Goal: Information Seeking & Learning: Understand process/instructions

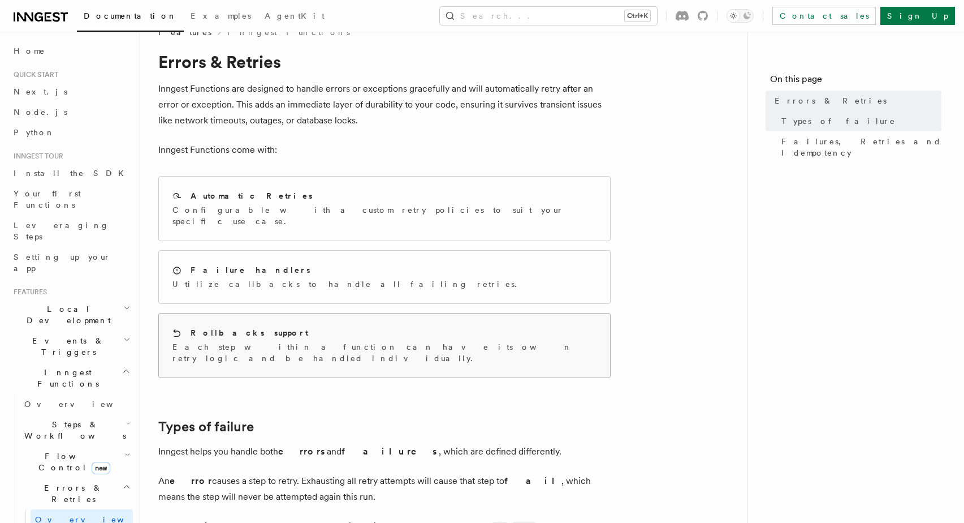
scroll to position [38, 0]
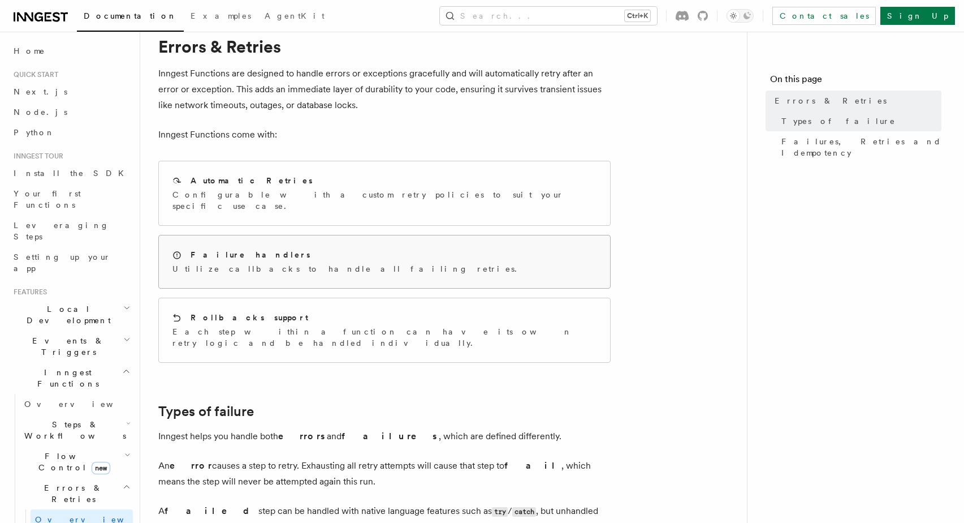
click at [369, 255] on div "Failure handlers Utilize callbacks to handle all failing retries." at bounding box center [384, 261] width 451 height 53
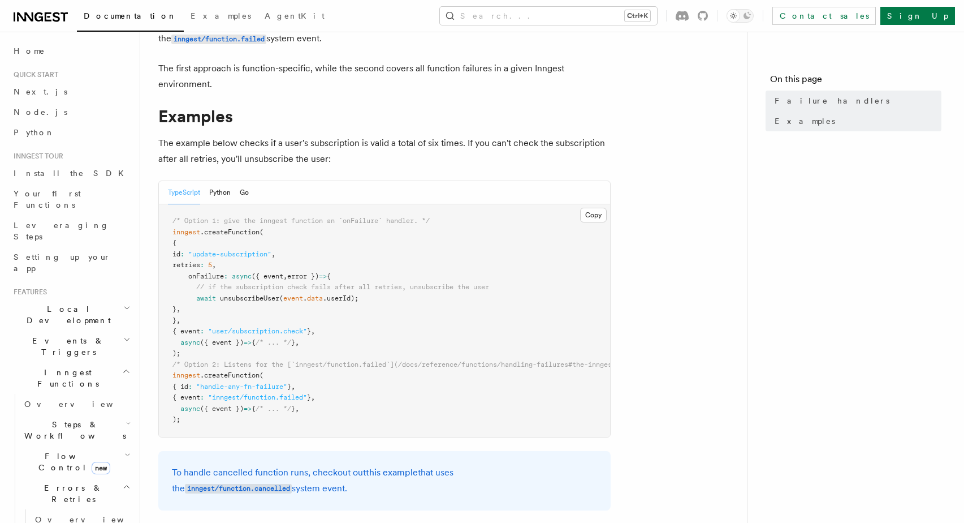
scroll to position [106, 0]
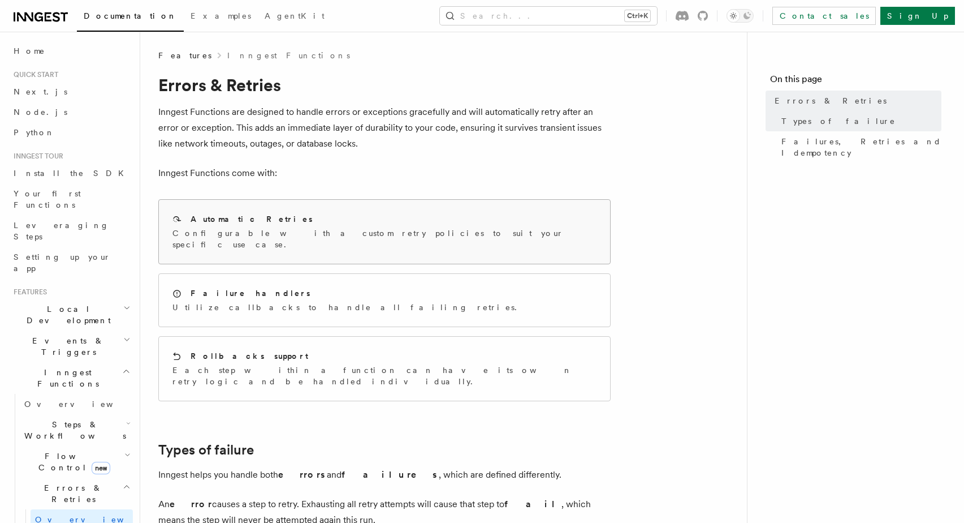
click at [303, 236] on p "Configurable with a custom retry policies to suit your specific use case." at bounding box center [385, 238] width 424 height 23
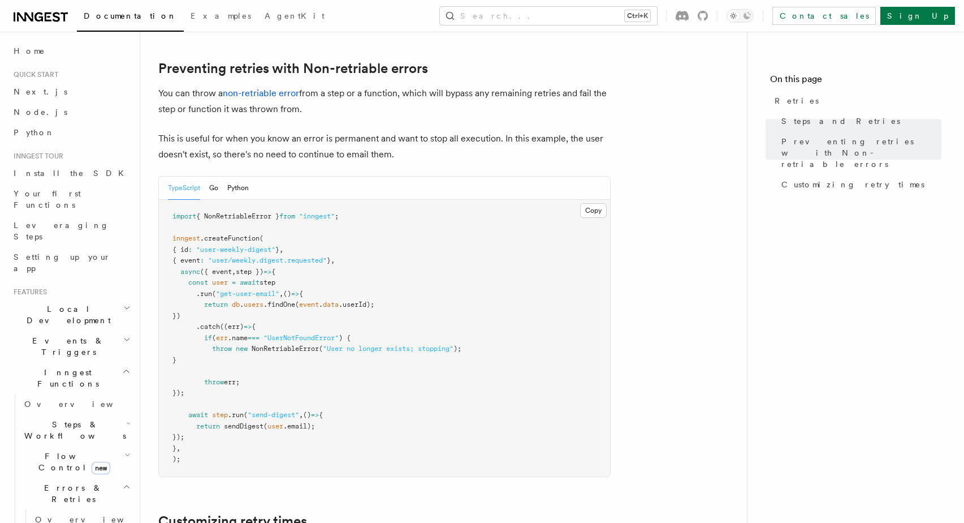
scroll to position [1027, 0]
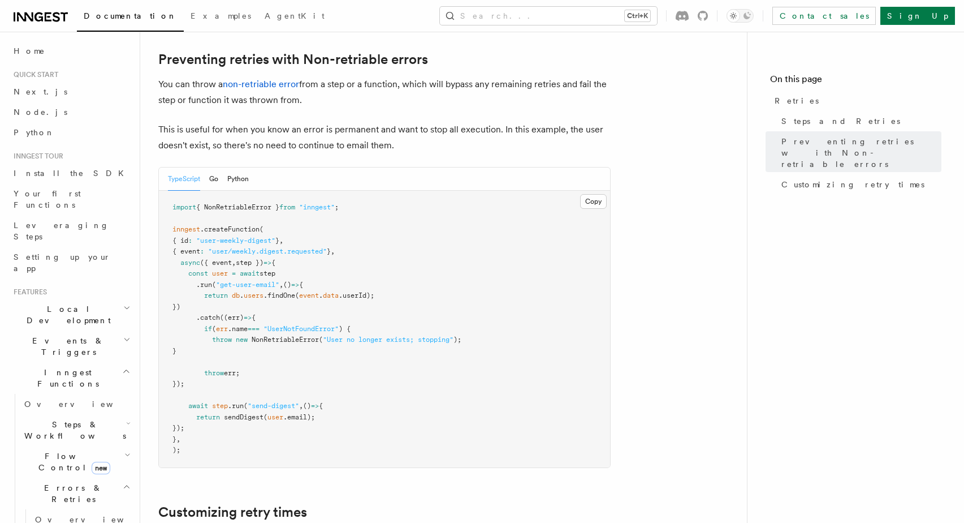
click at [355, 76] on p "You can throw a non-retriable error from a step or a function, which will bypas…" at bounding box center [384, 92] width 452 height 32
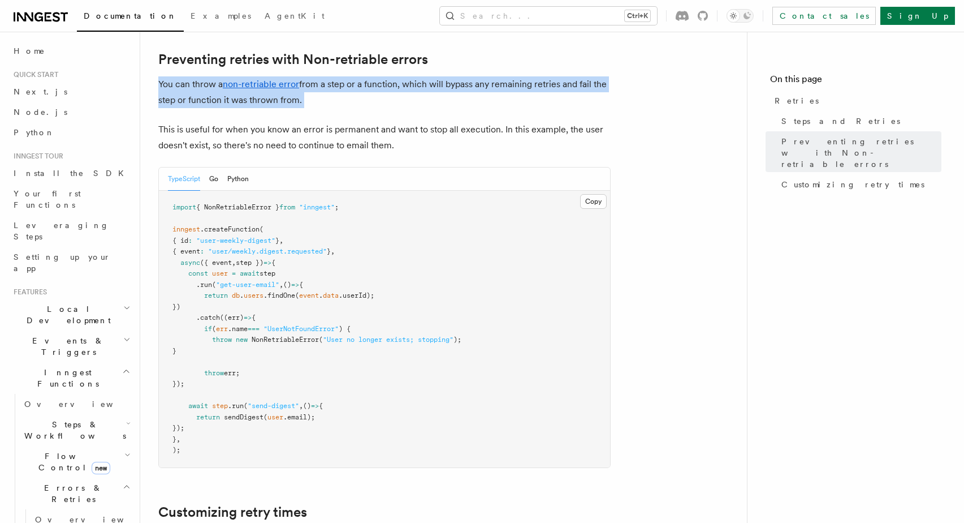
click at [355, 76] on p "You can throw a non-retriable error from a step or a function, which will bypas…" at bounding box center [384, 92] width 452 height 32
click at [348, 122] on p "This is useful for when you know an error is permanent and want to stop all exe…" at bounding box center [384, 138] width 452 height 32
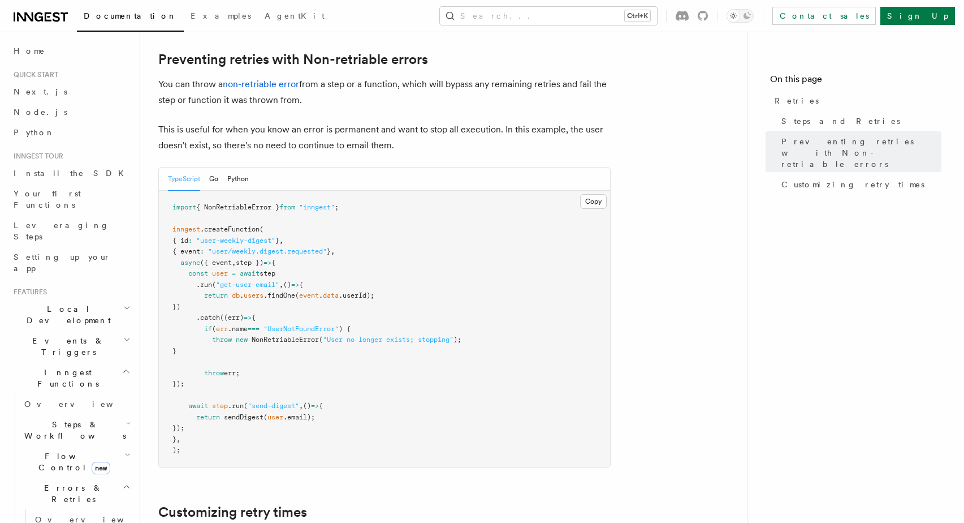
click at [298, 122] on p "This is useful for when you know an error is permanent and want to stop all exe…" at bounding box center [384, 138] width 452 height 32
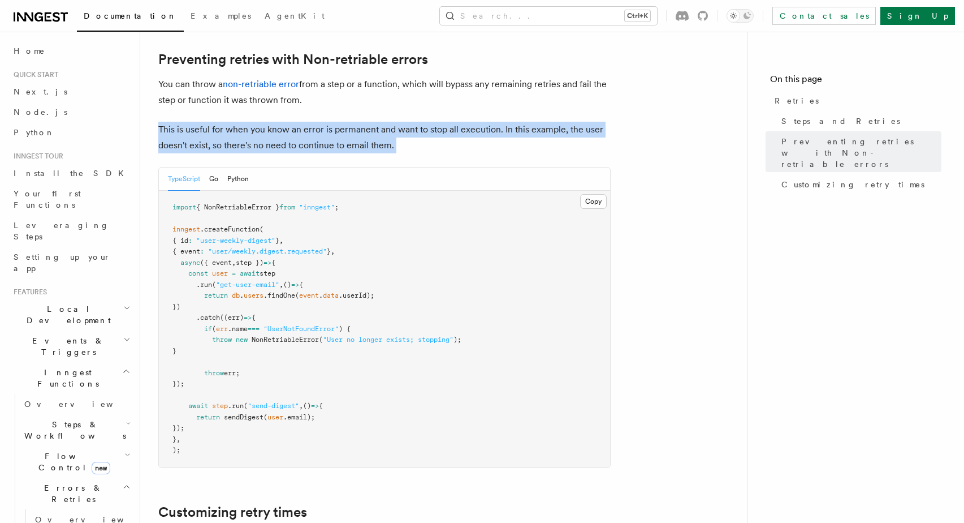
click at [298, 122] on p "This is useful for when you know an error is permanent and want to stop all exe…" at bounding box center [384, 138] width 452 height 32
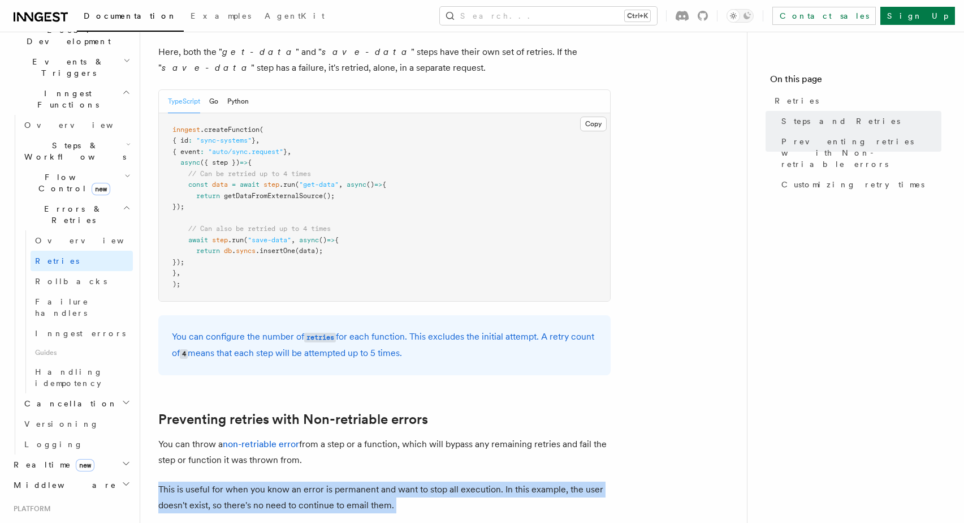
scroll to position [279, 0]
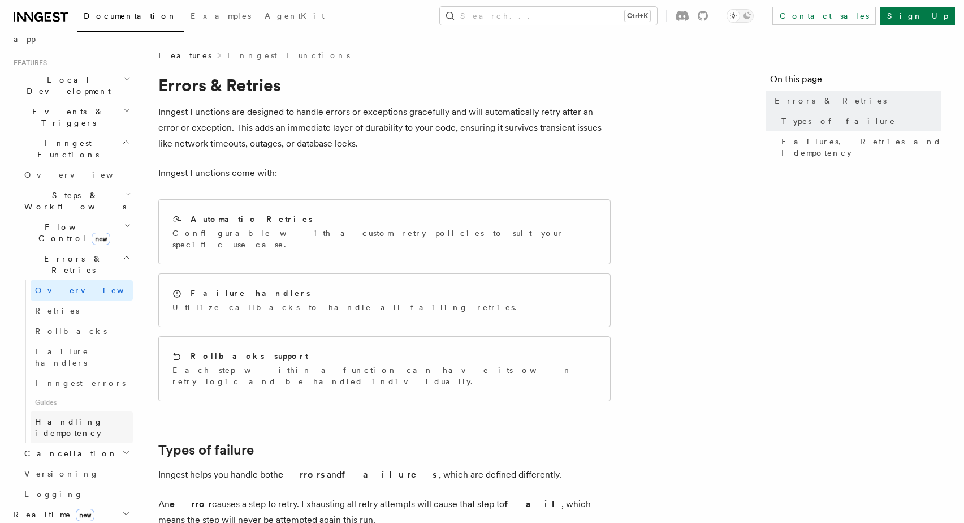
scroll to position [245, 0]
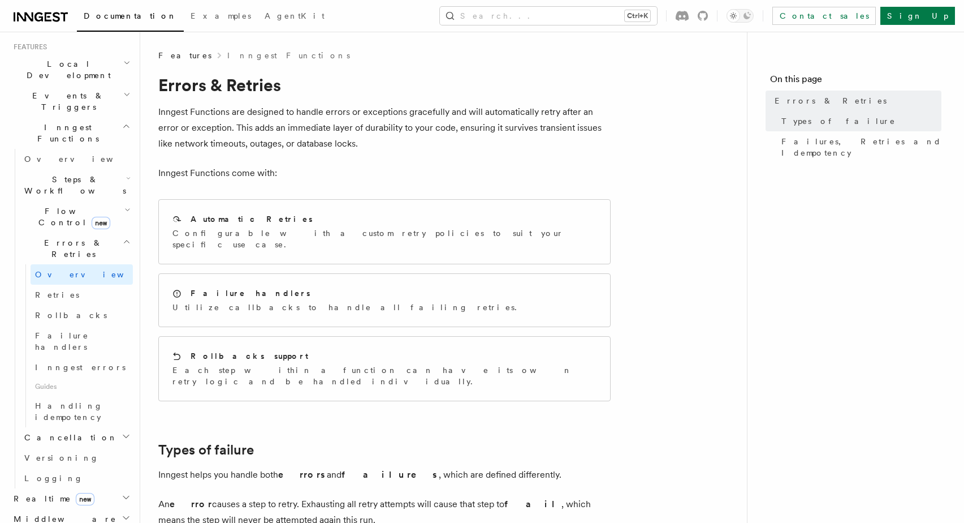
click at [98, 427] on h2 "Cancellation" at bounding box center [76, 437] width 113 height 20
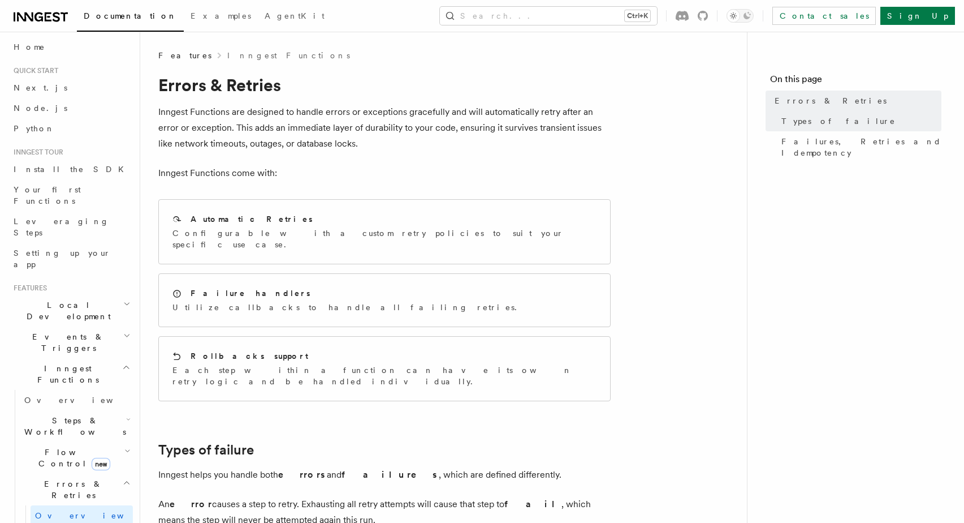
scroll to position [3, 0]
click at [123, 478] on icon "button" at bounding box center [127, 482] width 8 height 9
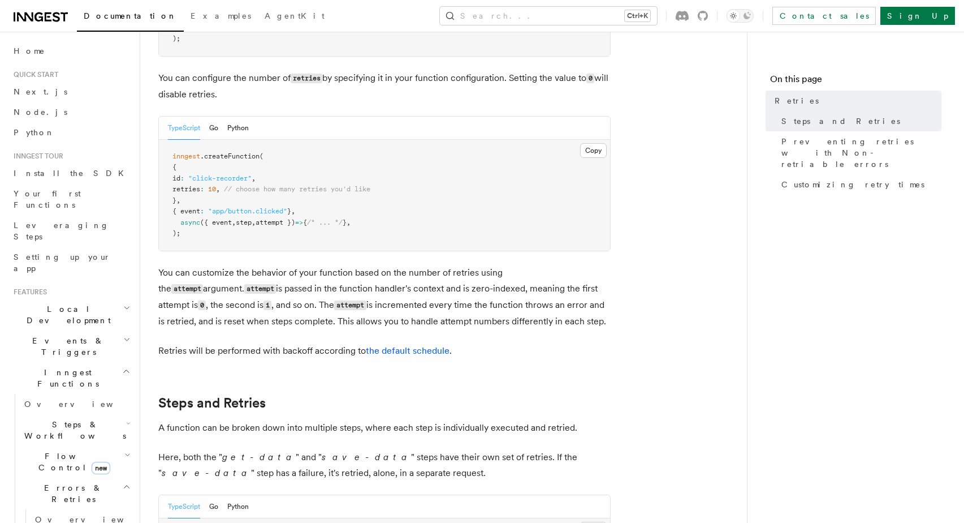
scroll to position [273, 0]
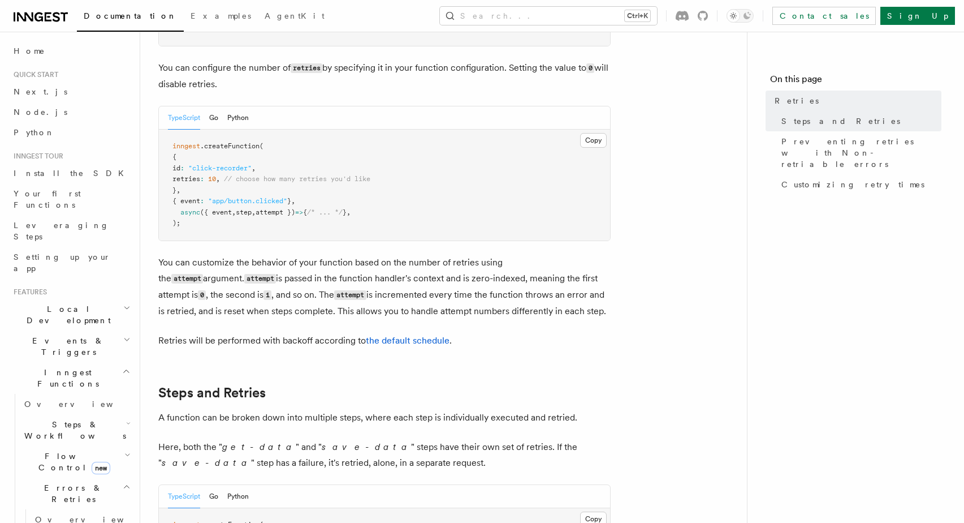
click at [265, 255] on p "You can customize the behavior of your function based on the number of retries …" at bounding box center [384, 287] width 452 height 64
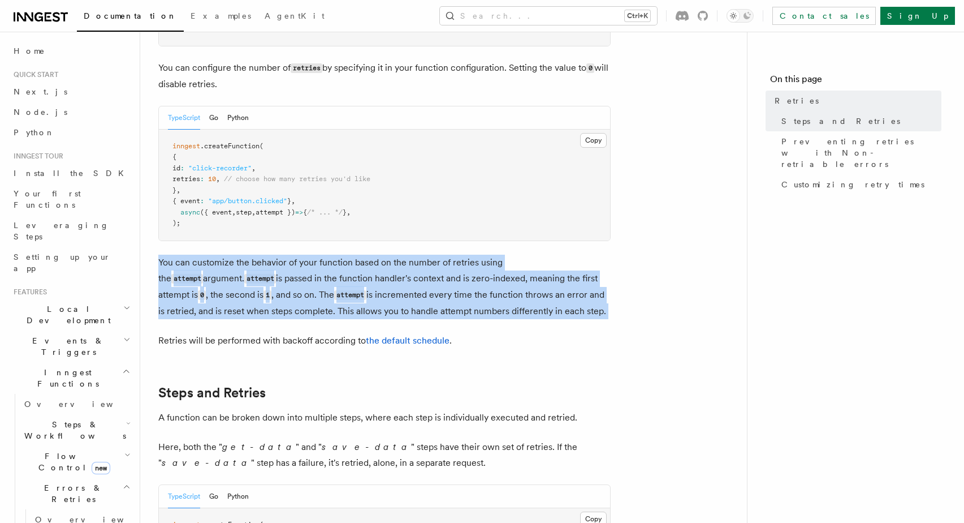
click at [265, 255] on p "You can customize the behavior of your function based on the number of retries …" at bounding box center [384, 287] width 452 height 64
click at [373, 287] on p "You can customize the behavior of your function based on the number of retries …" at bounding box center [384, 287] width 452 height 64
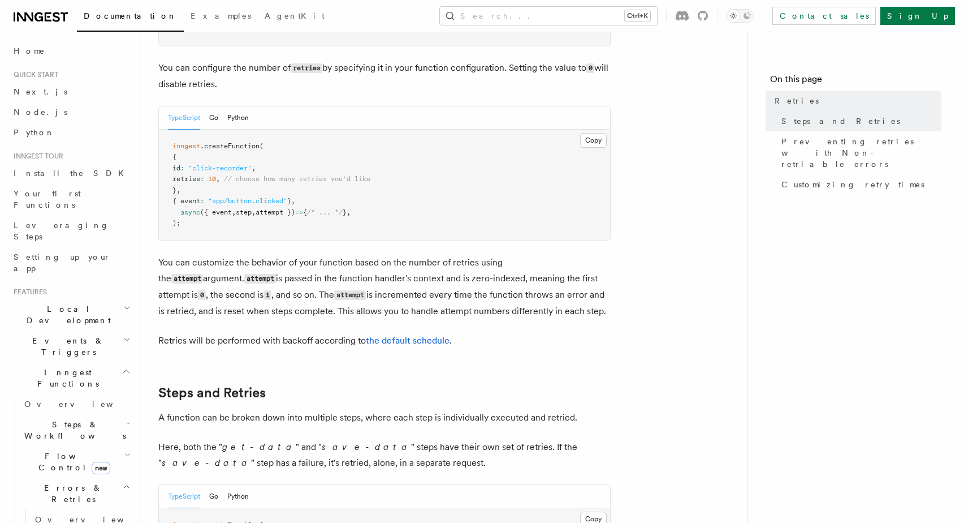
click at [548, 257] on p "You can customize the behavior of your function based on the number of retries …" at bounding box center [384, 287] width 452 height 64
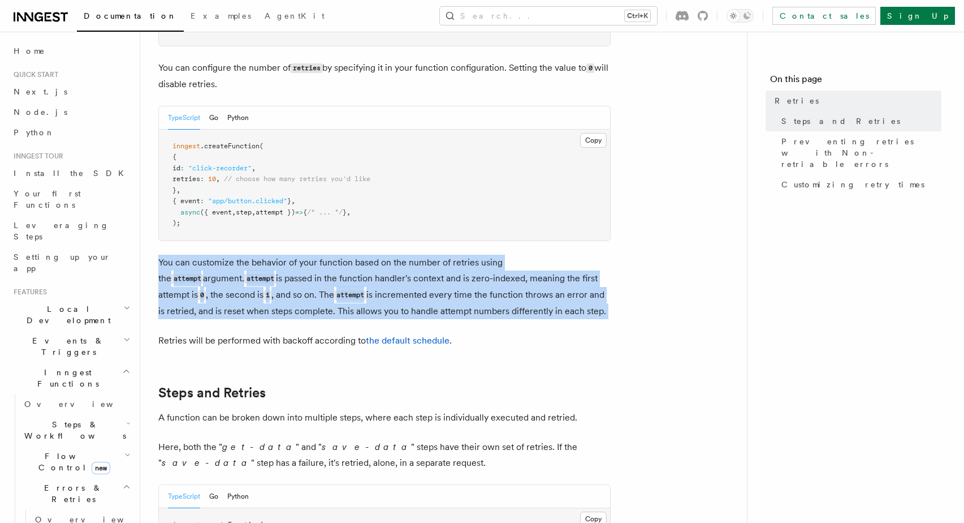
click at [548, 257] on p "You can customize the behavior of your function based on the number of retries …" at bounding box center [384, 287] width 452 height 64
click at [469, 268] on p "You can customize the behavior of your function based on the number of retries …" at bounding box center [384, 287] width 452 height 64
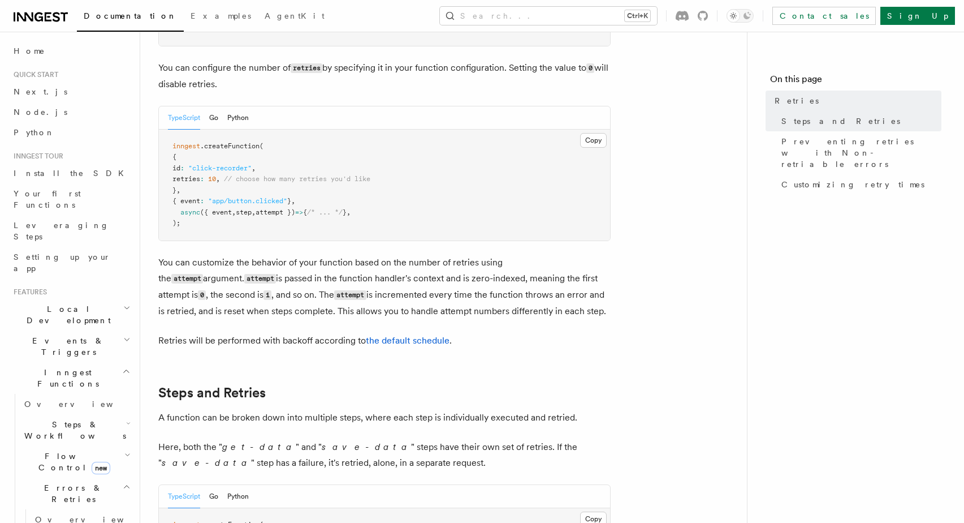
click at [278, 208] on span "attempt })" at bounding box center [276, 212] width 40 height 8
click at [342, 280] on p "You can customize the behavior of your function based on the number of retries …" at bounding box center [384, 287] width 452 height 64
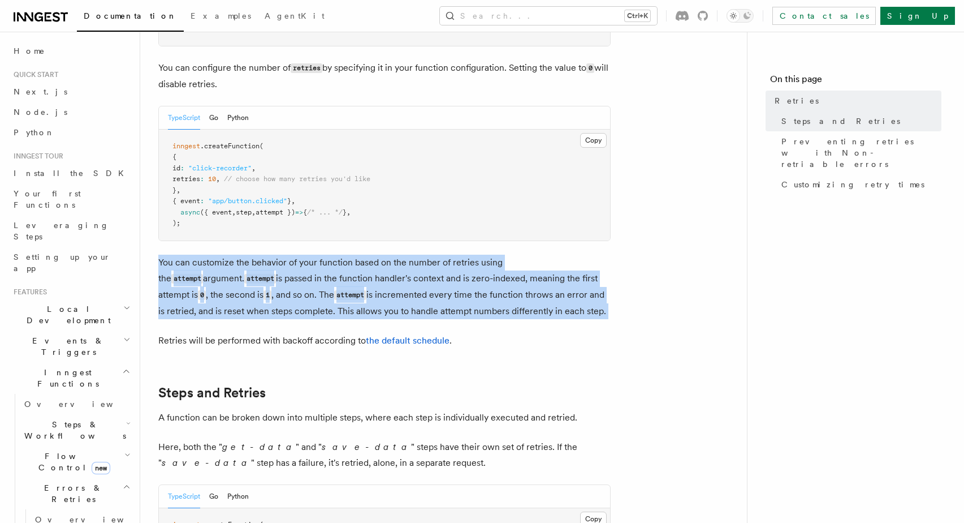
click at [342, 280] on p "You can customize the behavior of your function based on the number of retries …" at bounding box center [384, 287] width 452 height 64
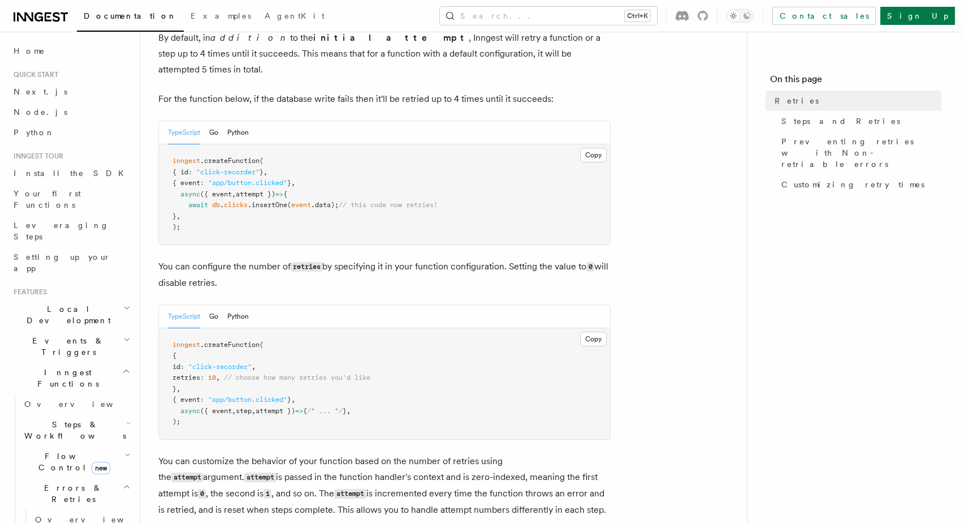
scroll to position [77, 0]
